Goal: Task Accomplishment & Management: Manage account settings

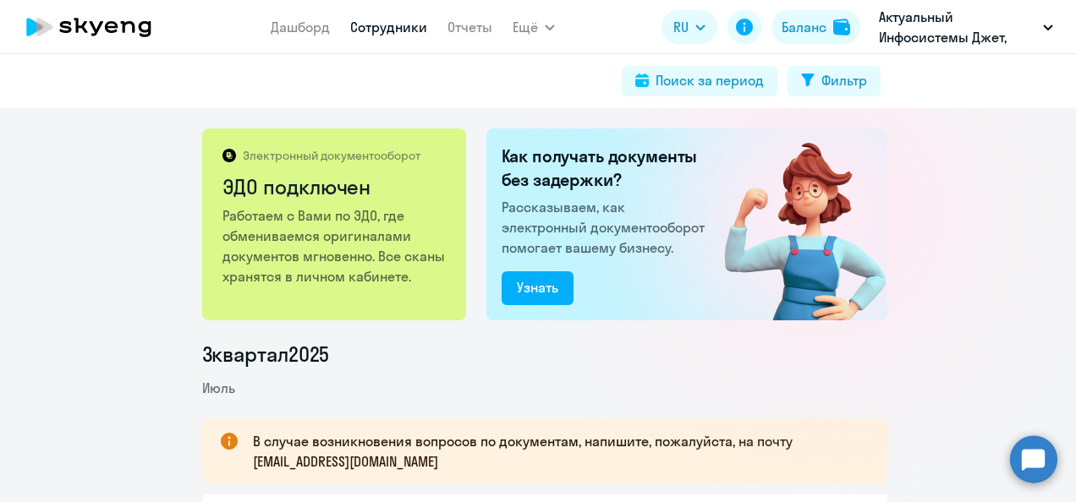
click at [384, 34] on link "Сотрудники" at bounding box center [388, 27] width 77 height 17
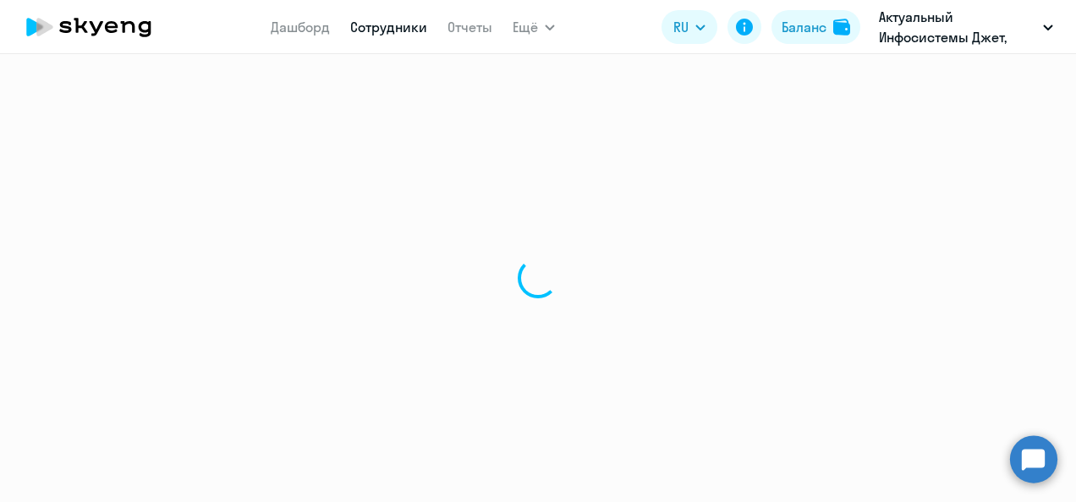
select select "30"
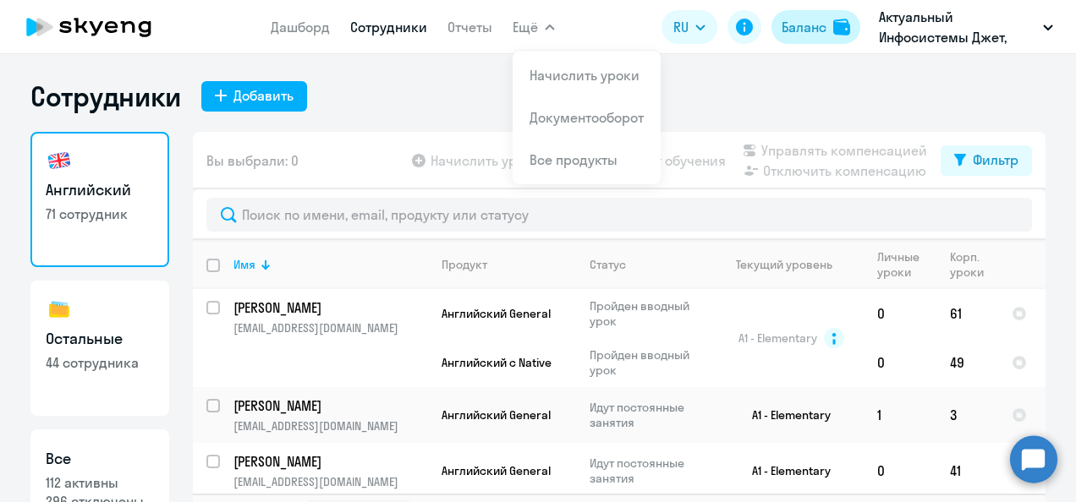
click at [786, 30] on div "Баланс" at bounding box center [803, 27] width 45 height 20
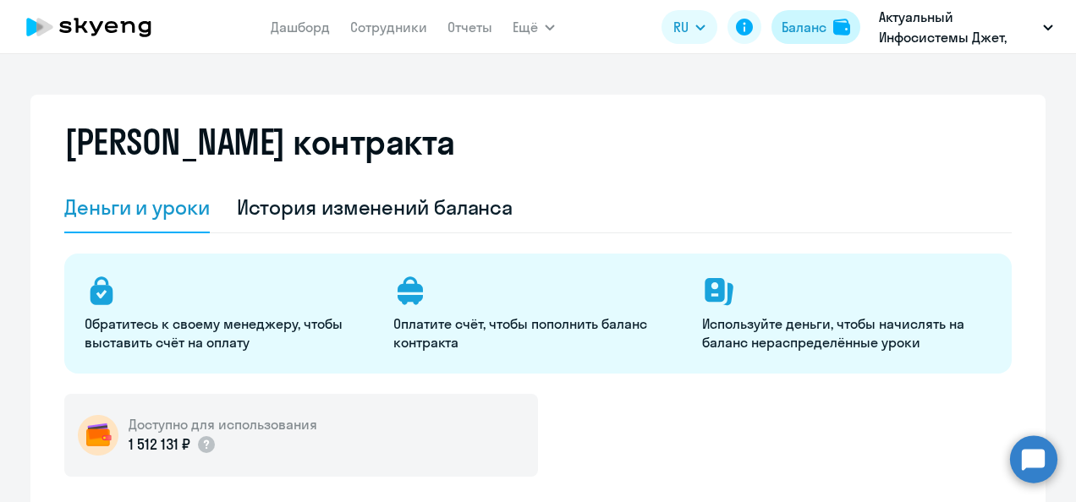
select select "english_adult_not_native_speaker"
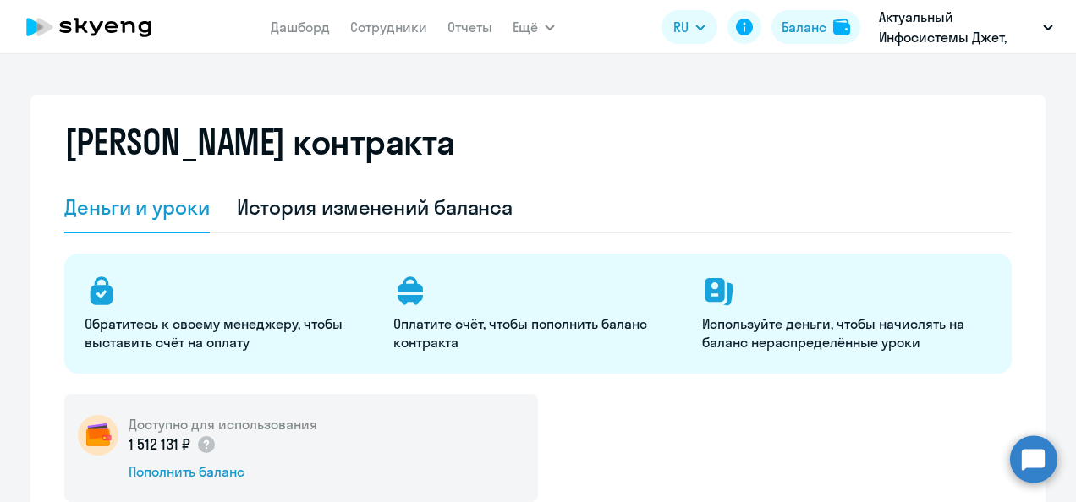
scroll to position [169, 0]
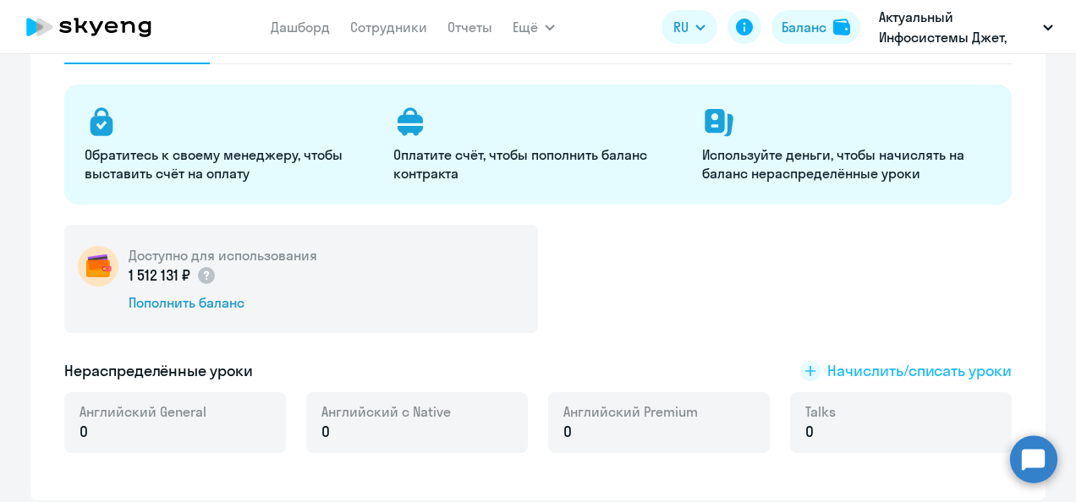
click at [857, 368] on span "Начислить/списать уроки" at bounding box center [919, 371] width 184 height 22
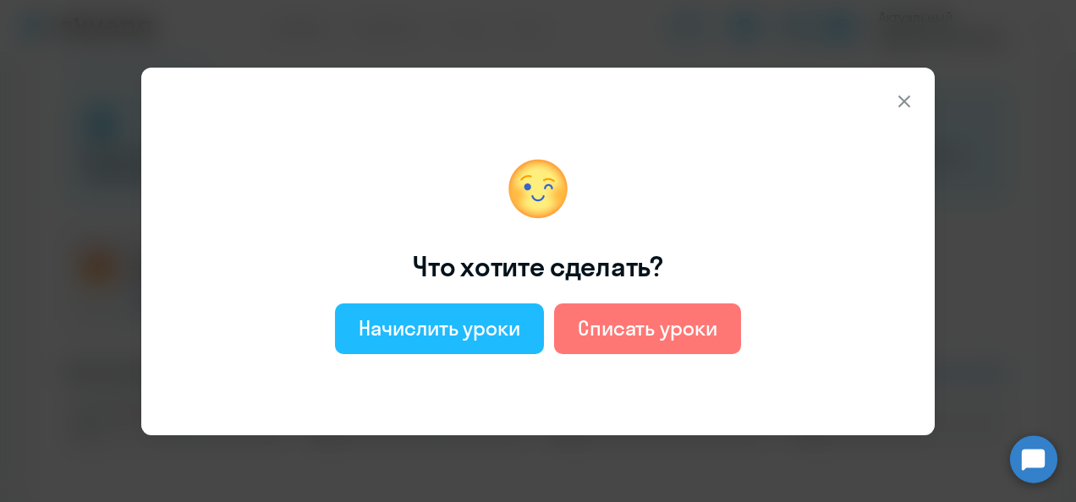
click at [474, 321] on div "Начислить уроки" at bounding box center [440, 328] width 162 height 27
select select "english_adult_not_native_speaker"
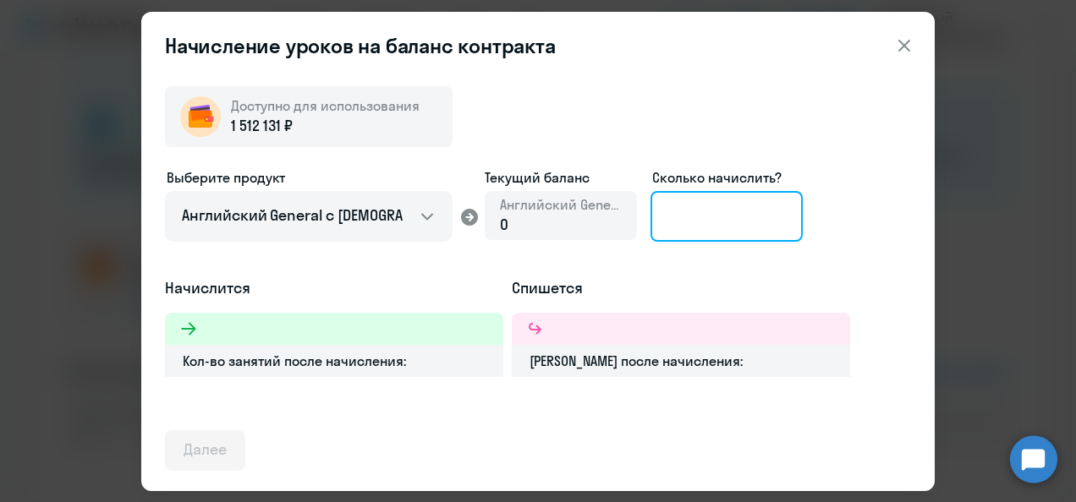
click at [707, 207] on input at bounding box center [726, 216] width 152 height 51
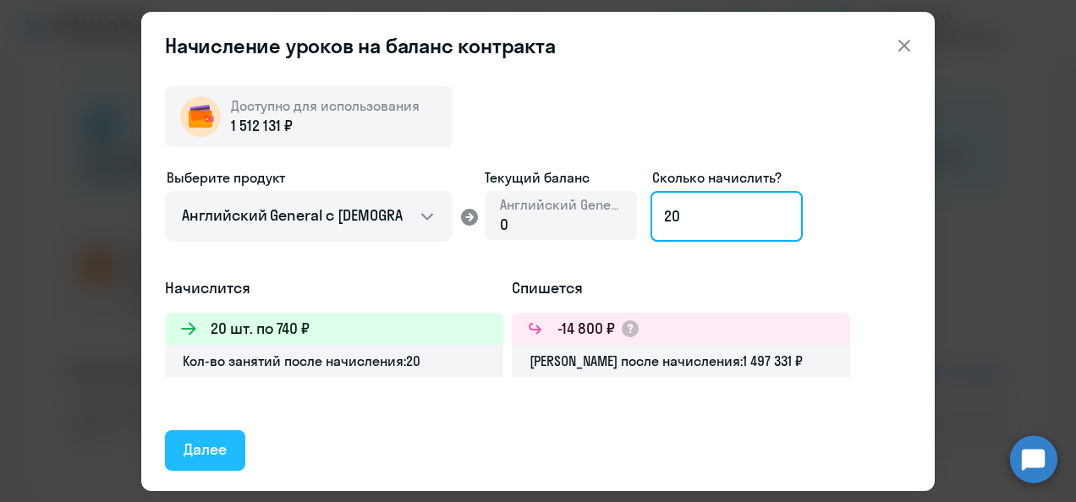
type input "20"
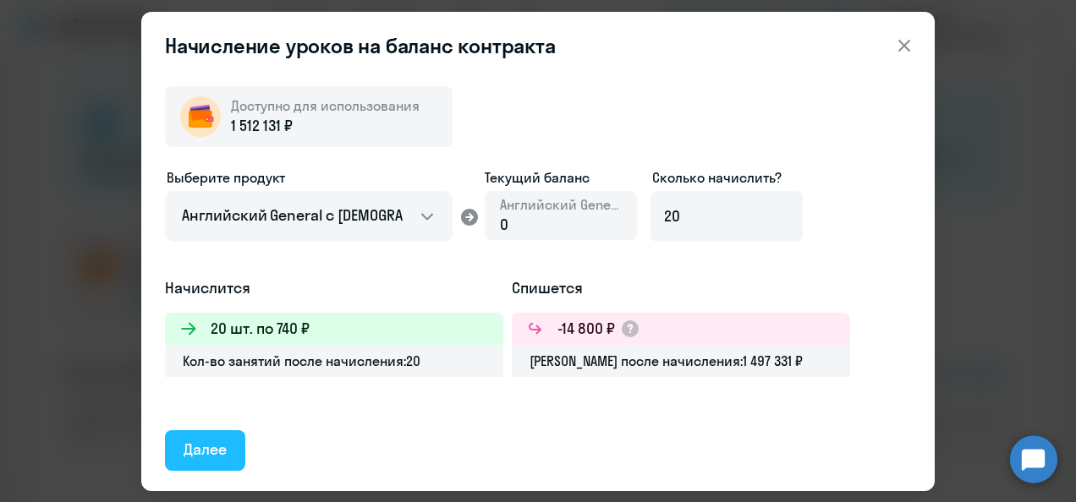
click at [222, 441] on div "Далее" at bounding box center [205, 450] width 43 height 22
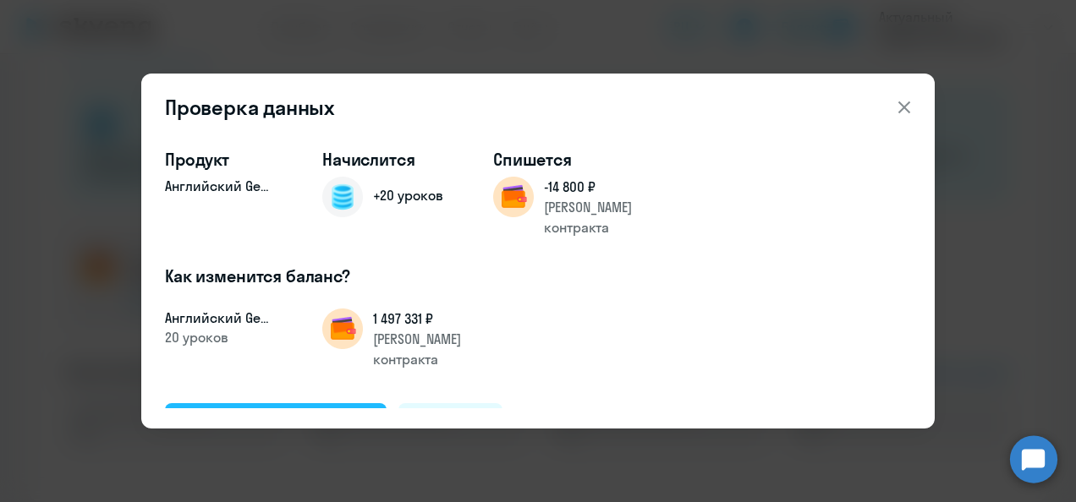
click at [276, 412] on div "Подтвердить и начислить" at bounding box center [276, 423] width 184 height 22
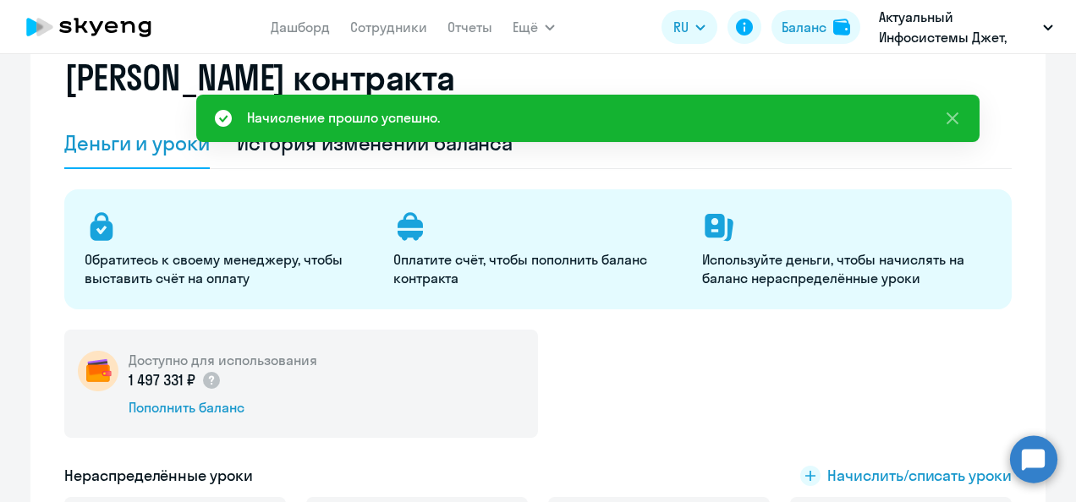
scroll to position [0, 0]
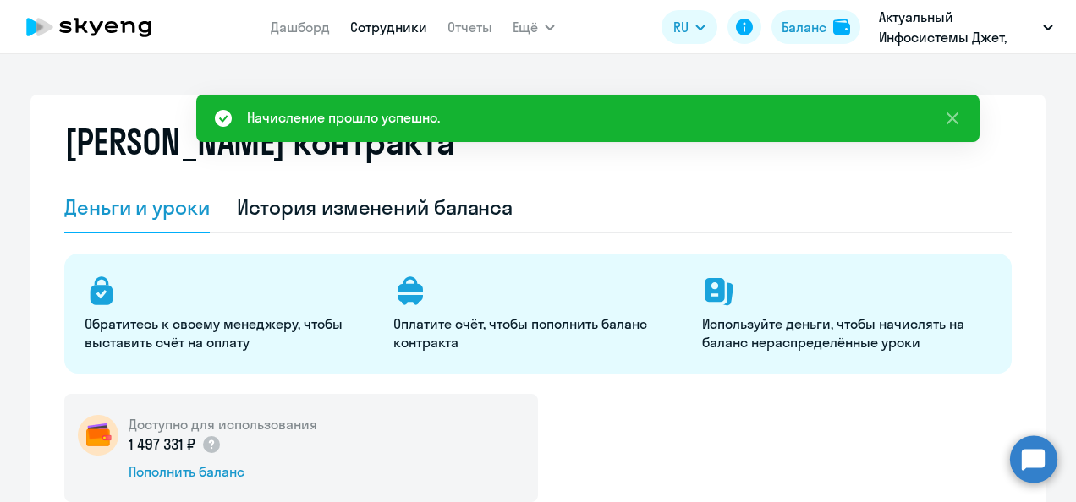
click at [384, 34] on link "Сотрудники" at bounding box center [388, 27] width 77 height 17
select select "30"
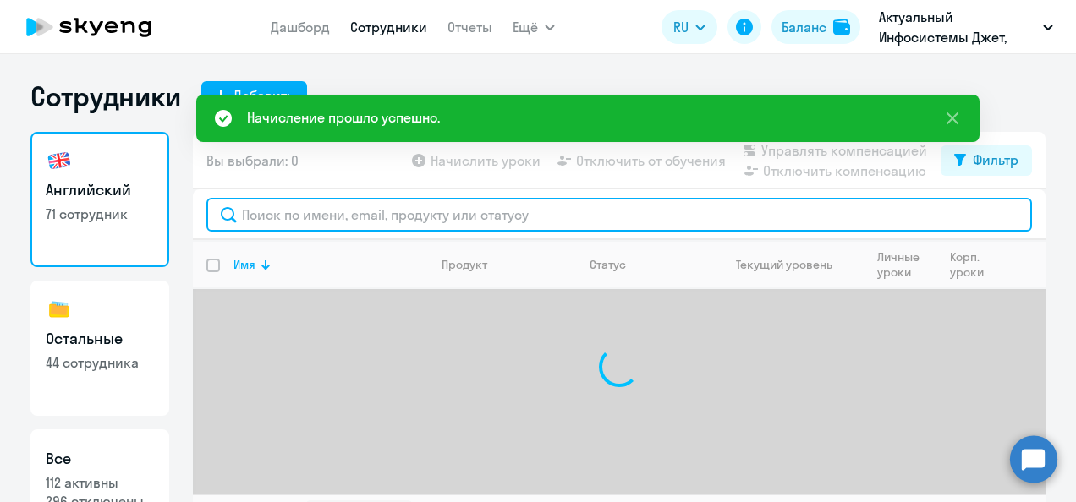
click at [271, 218] on input "text" at bounding box center [618, 215] width 825 height 34
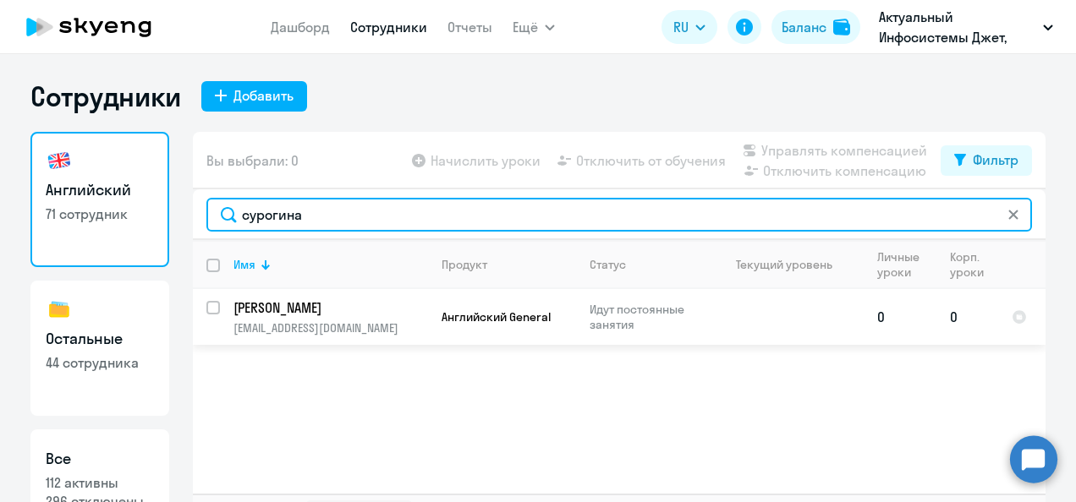
type input "сурогина"
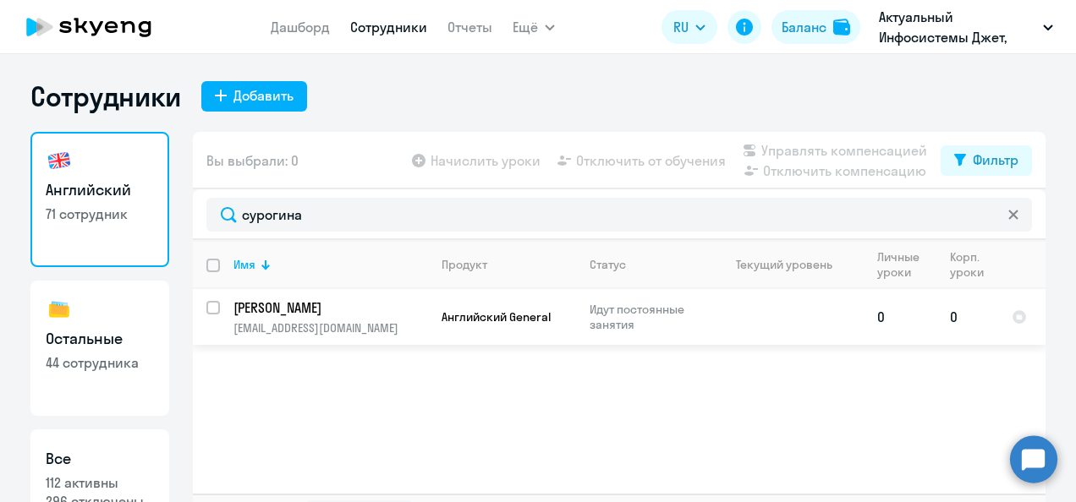
click at [304, 308] on p "[PERSON_NAME]" at bounding box center [328, 308] width 191 height 19
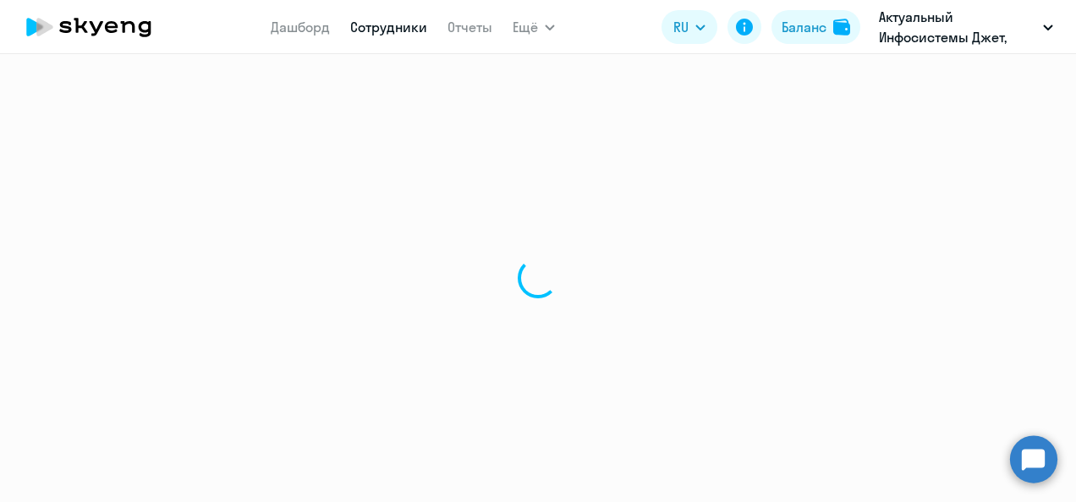
select select "english"
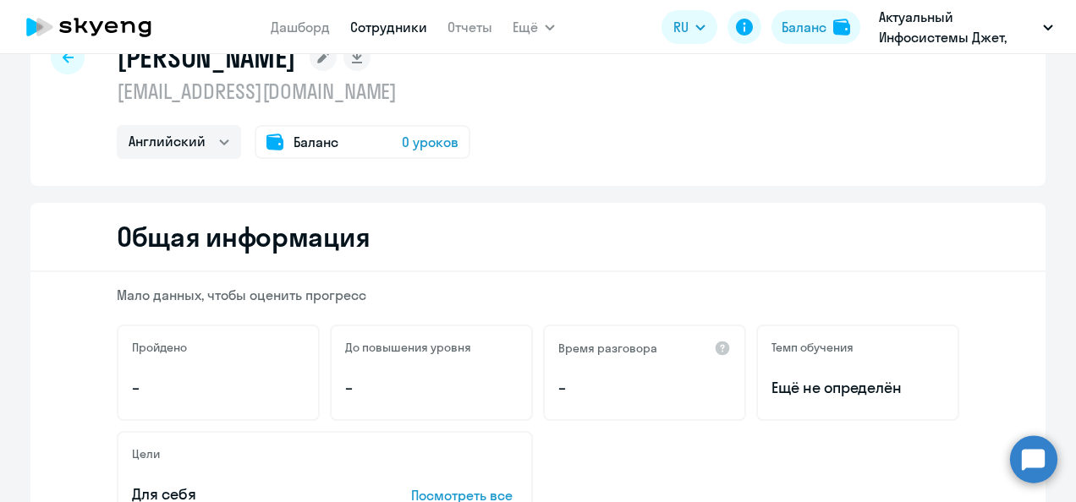
scroll to position [85, 0]
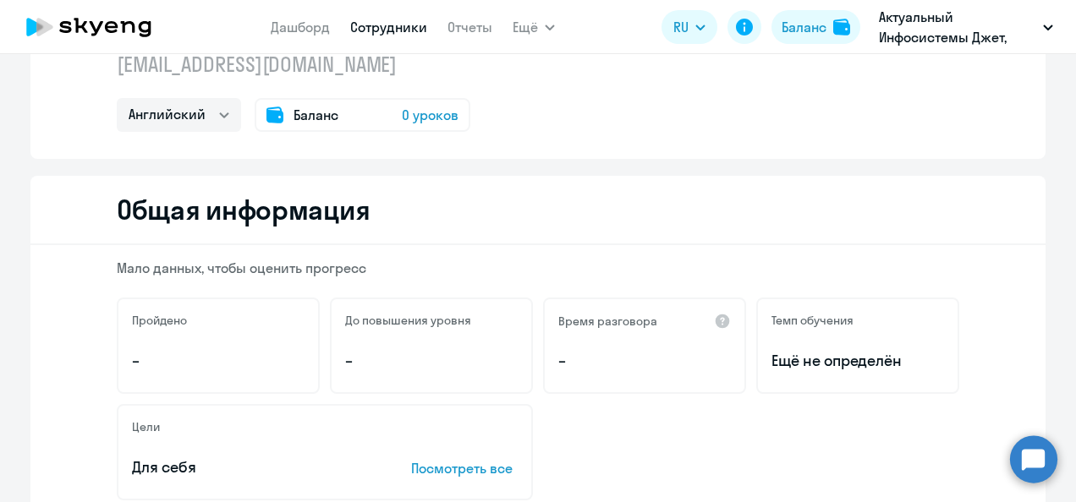
click at [332, 111] on div "Баланс 0 уроков" at bounding box center [363, 115] width 216 height 34
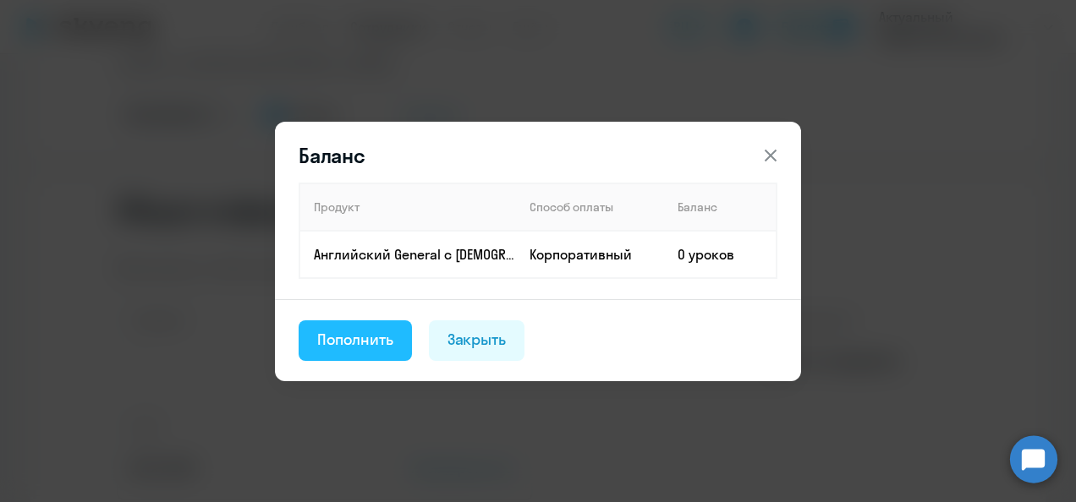
click at [365, 331] on div "Пополнить" at bounding box center [355, 340] width 76 height 22
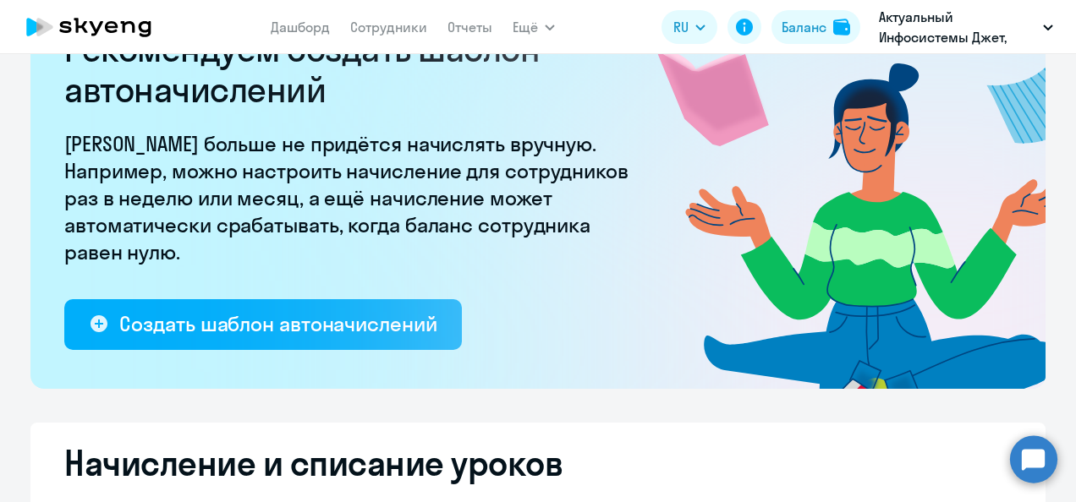
select select "10"
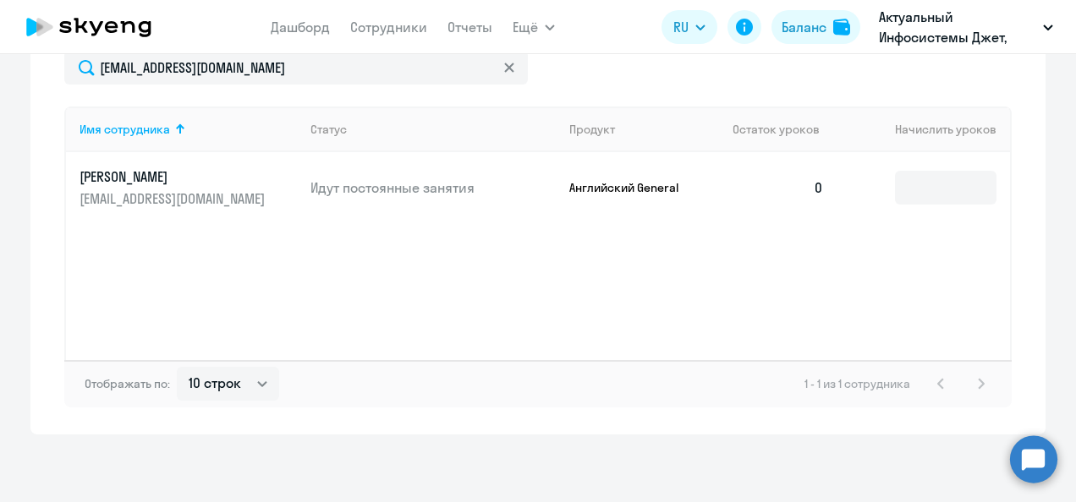
scroll to position [712, 0]
click at [917, 184] on input at bounding box center [945, 188] width 101 height 34
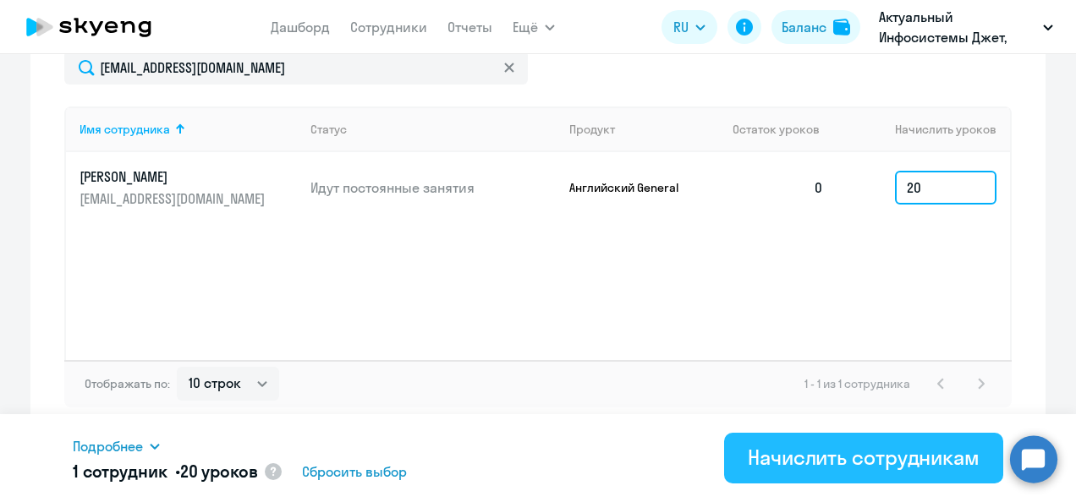
type input "20"
click at [904, 458] on div "Начислить сотрудникам" at bounding box center [864, 457] width 232 height 27
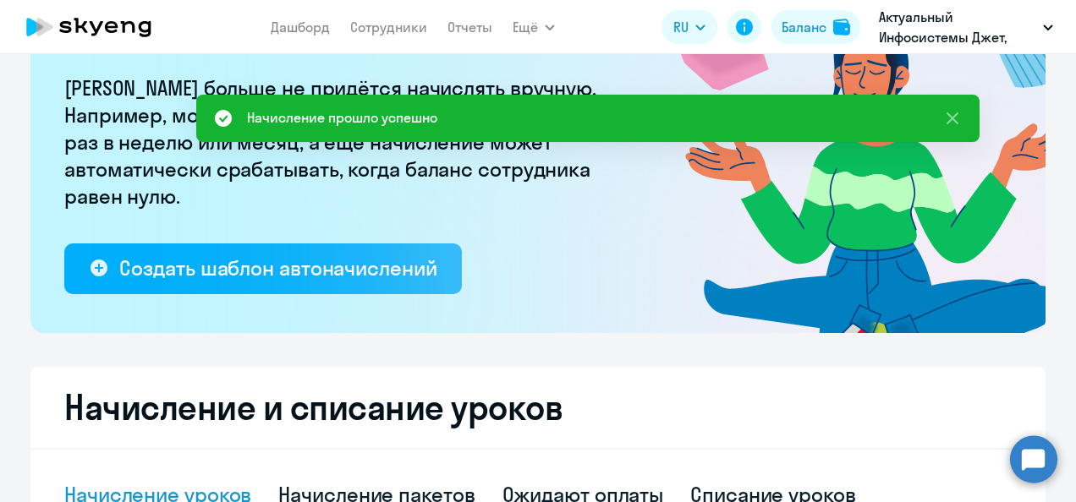
scroll to position [36, 0]
